Goal: Task Accomplishment & Management: Manage account settings

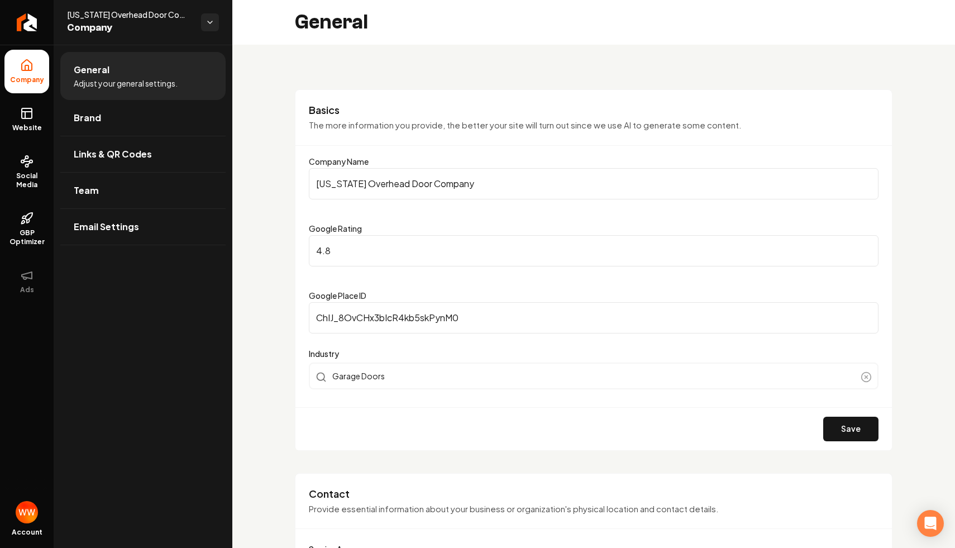
scroll to position [2477, 0]
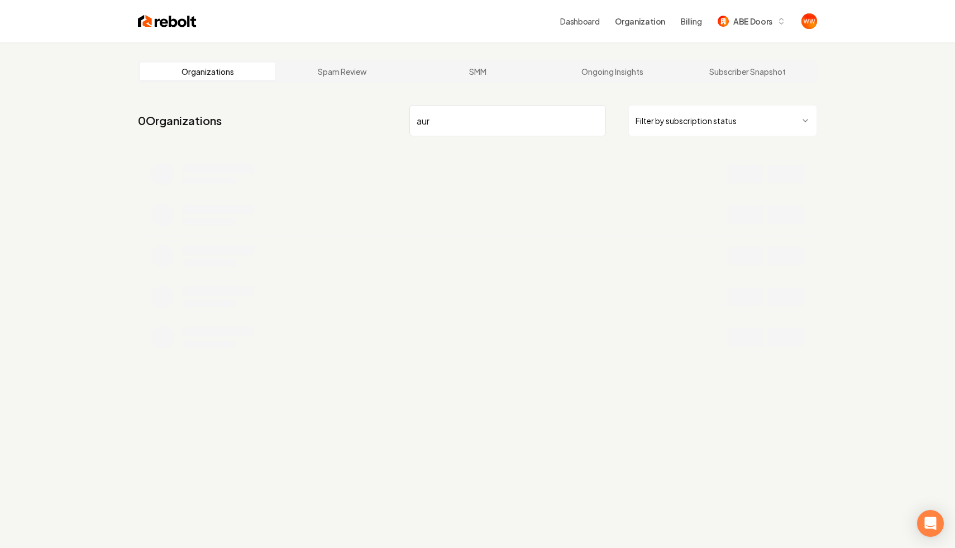
type input "aurb"
type input "urban stone"
click at [562, 186] on li at bounding box center [477, 174] width 679 height 40
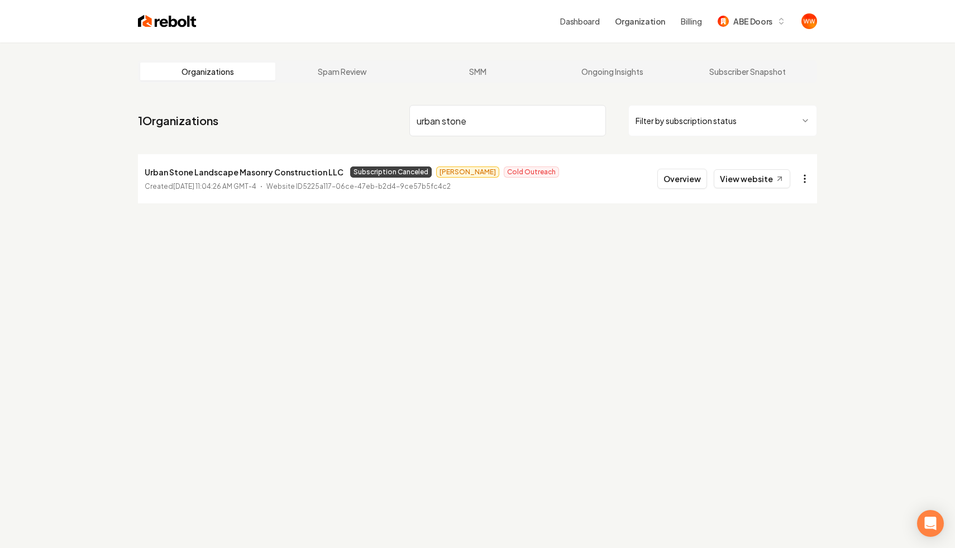
click at [802, 172] on html "Dashboard Organization Billing ABE Doors Organizations Spam Review SMM Ongoing …" at bounding box center [477, 274] width 955 height 548
click at [757, 327] on div "Enable Site" at bounding box center [777, 329] width 71 height 18
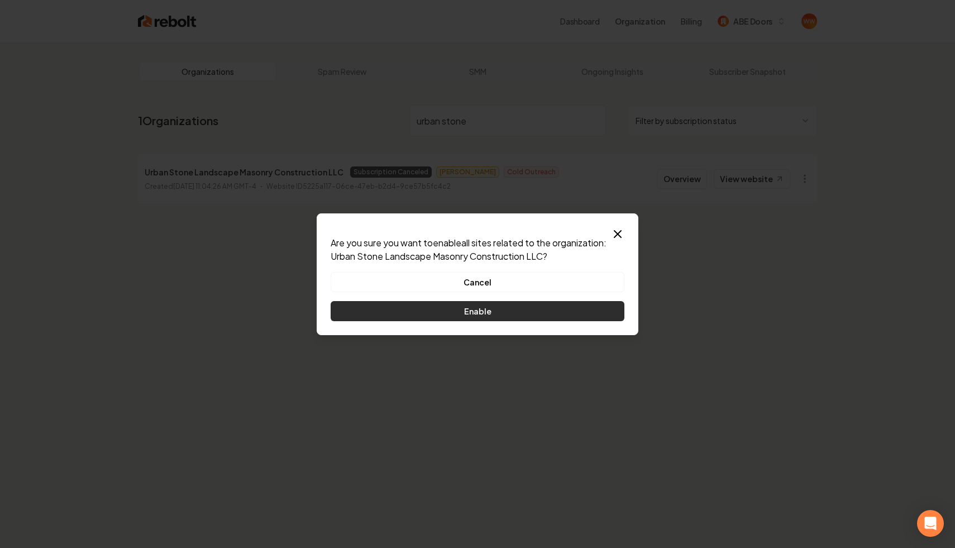
click at [508, 313] on button "Enable" at bounding box center [477, 311] width 294 height 20
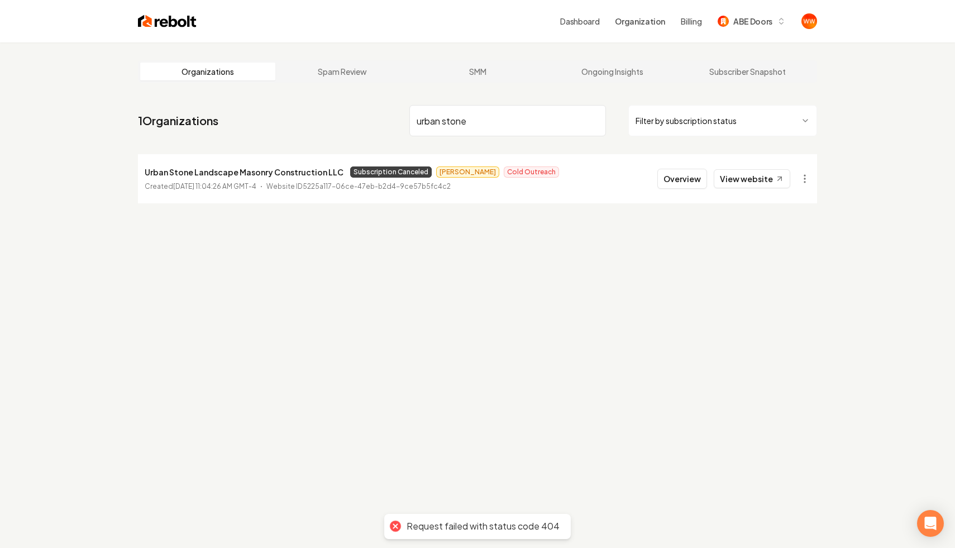
click at [542, 296] on div "Organizations Spam Review SMM Ongoing Insights Subscriber Snapshot 1 Organizati…" at bounding box center [477, 316] width 955 height 548
click at [805, 183] on html "Dashboard Organization Billing ABE Doors Organizations Spam Review SMM Ongoing …" at bounding box center [477, 274] width 955 height 548
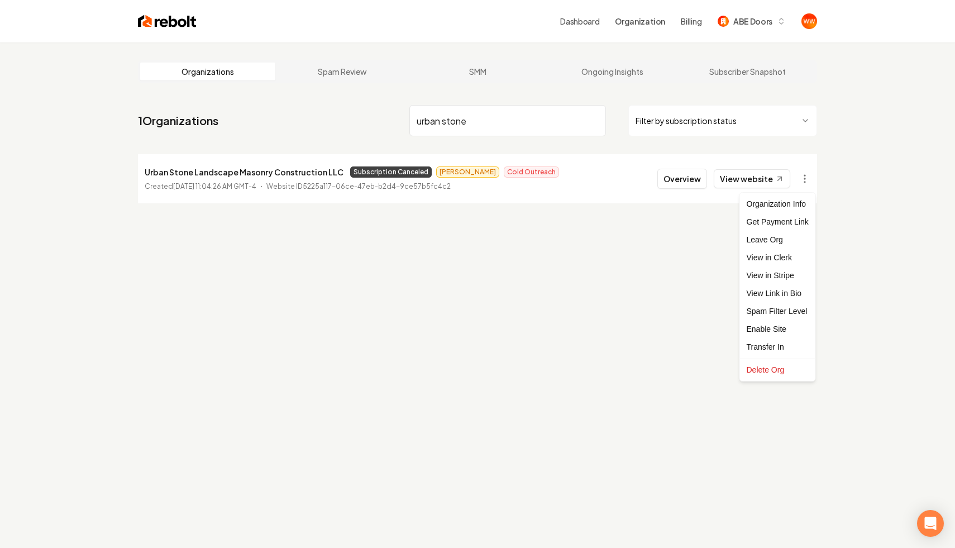
click at [622, 320] on html "Dashboard Organization Billing ABE Doors Organizations Spam Review SMM Ongoing …" at bounding box center [477, 274] width 955 height 548
click at [625, 297] on div "Organizations Spam Review SMM Ongoing Insights Subscriber Snapshot 1 Organizati…" at bounding box center [477, 316] width 955 height 548
